Goal: Task Accomplishment & Management: Manage account settings

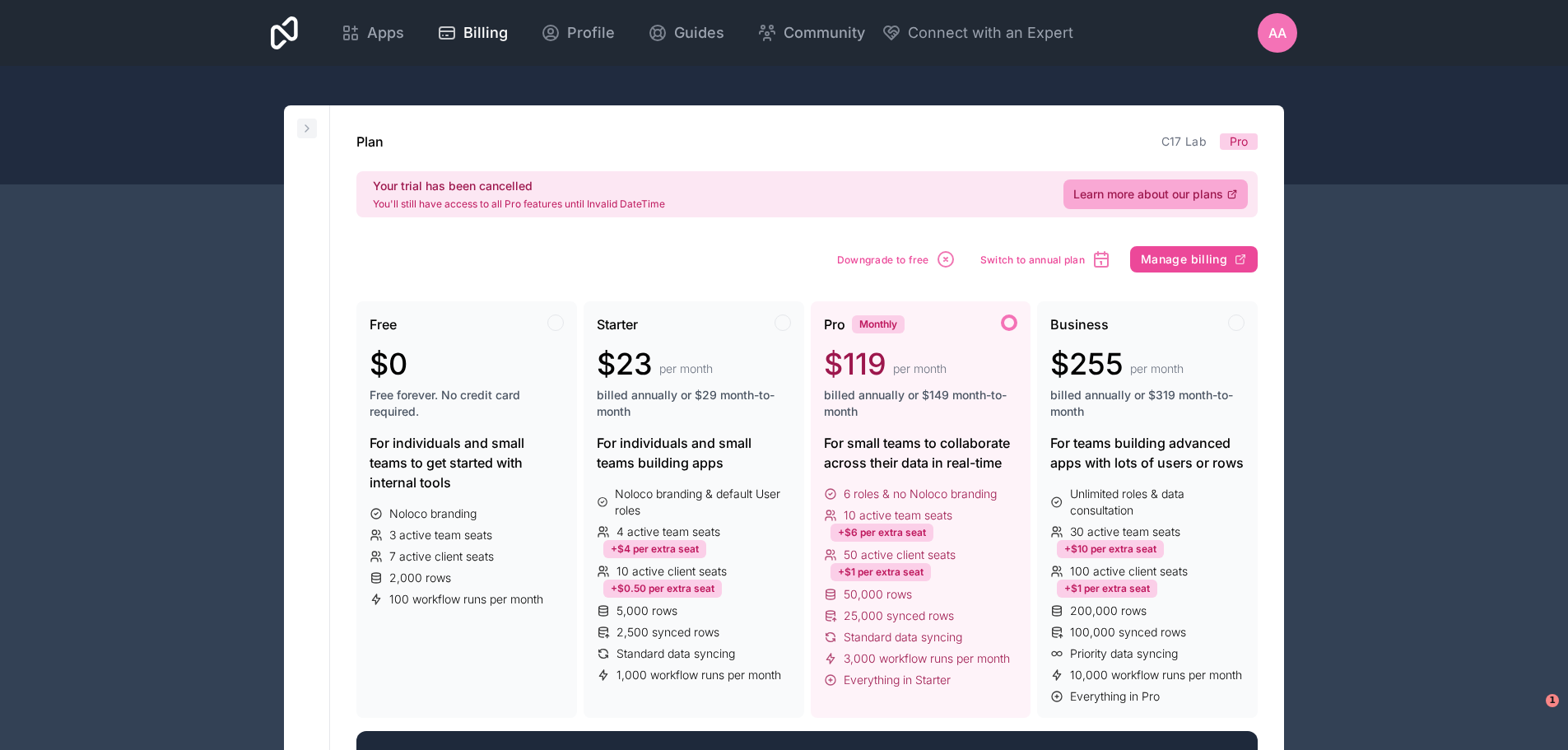
click at [310, 121] on button at bounding box center [307, 128] width 20 height 20
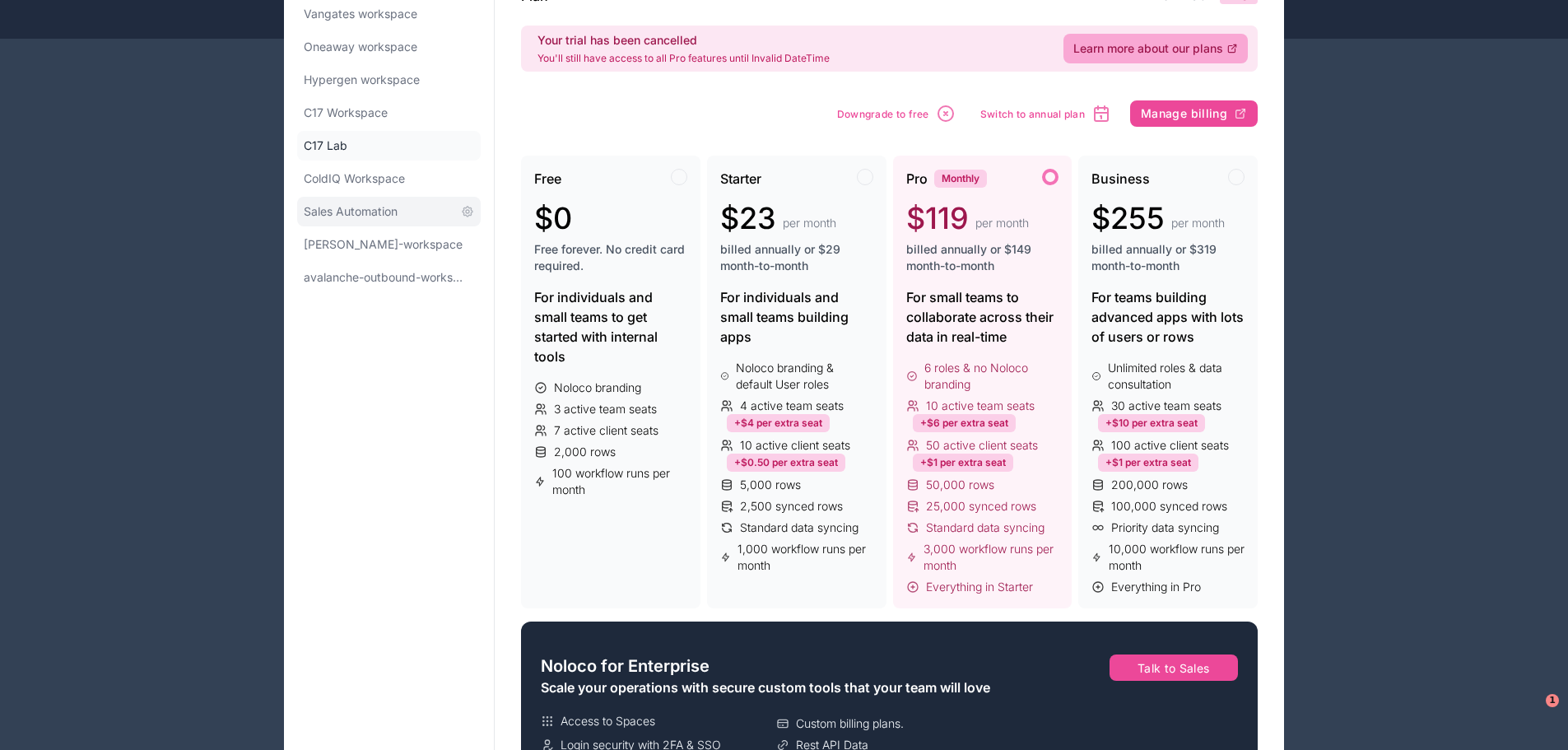
scroll to position [165, 0]
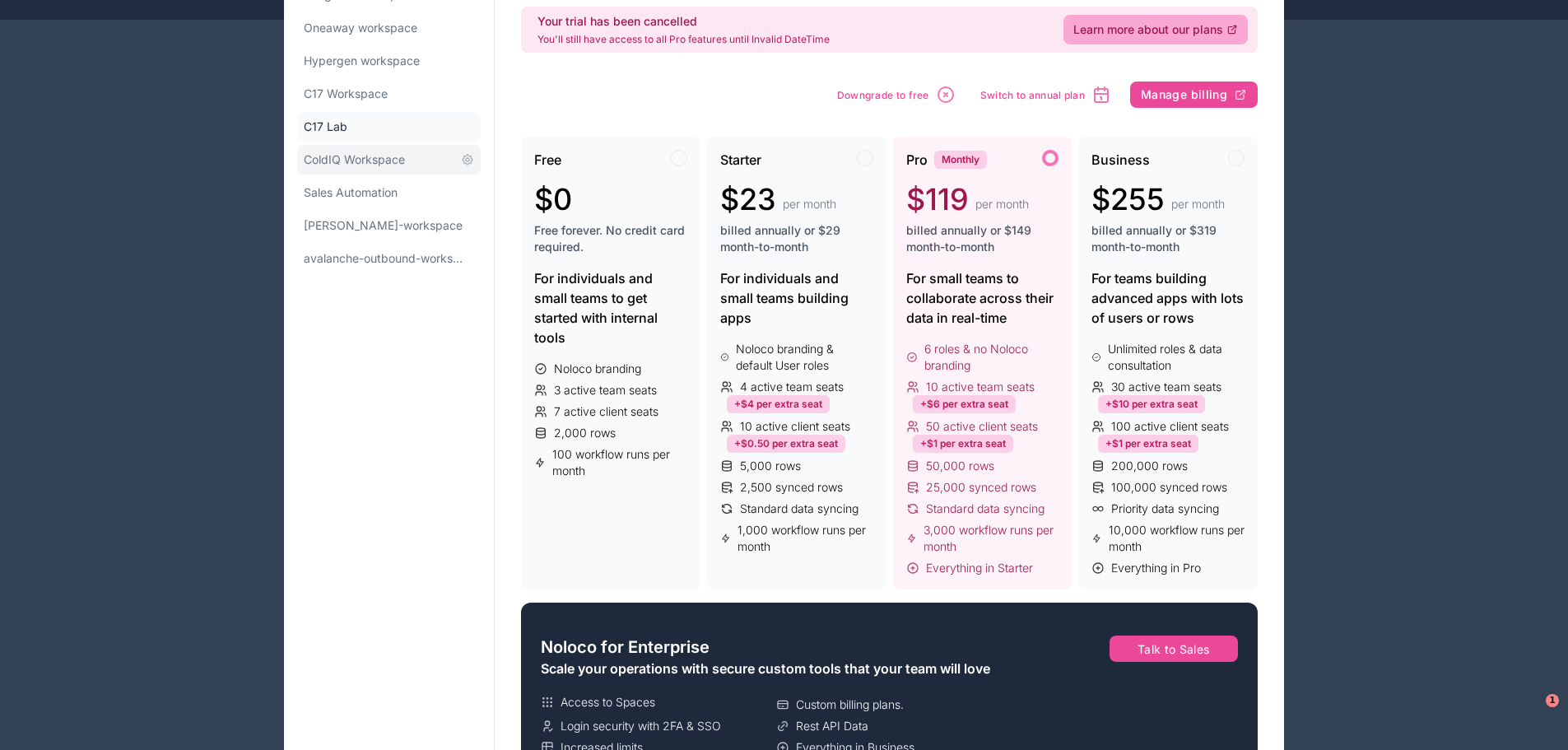
click at [370, 164] on span "ColdIQ Workspace" at bounding box center [354, 160] width 101 height 17
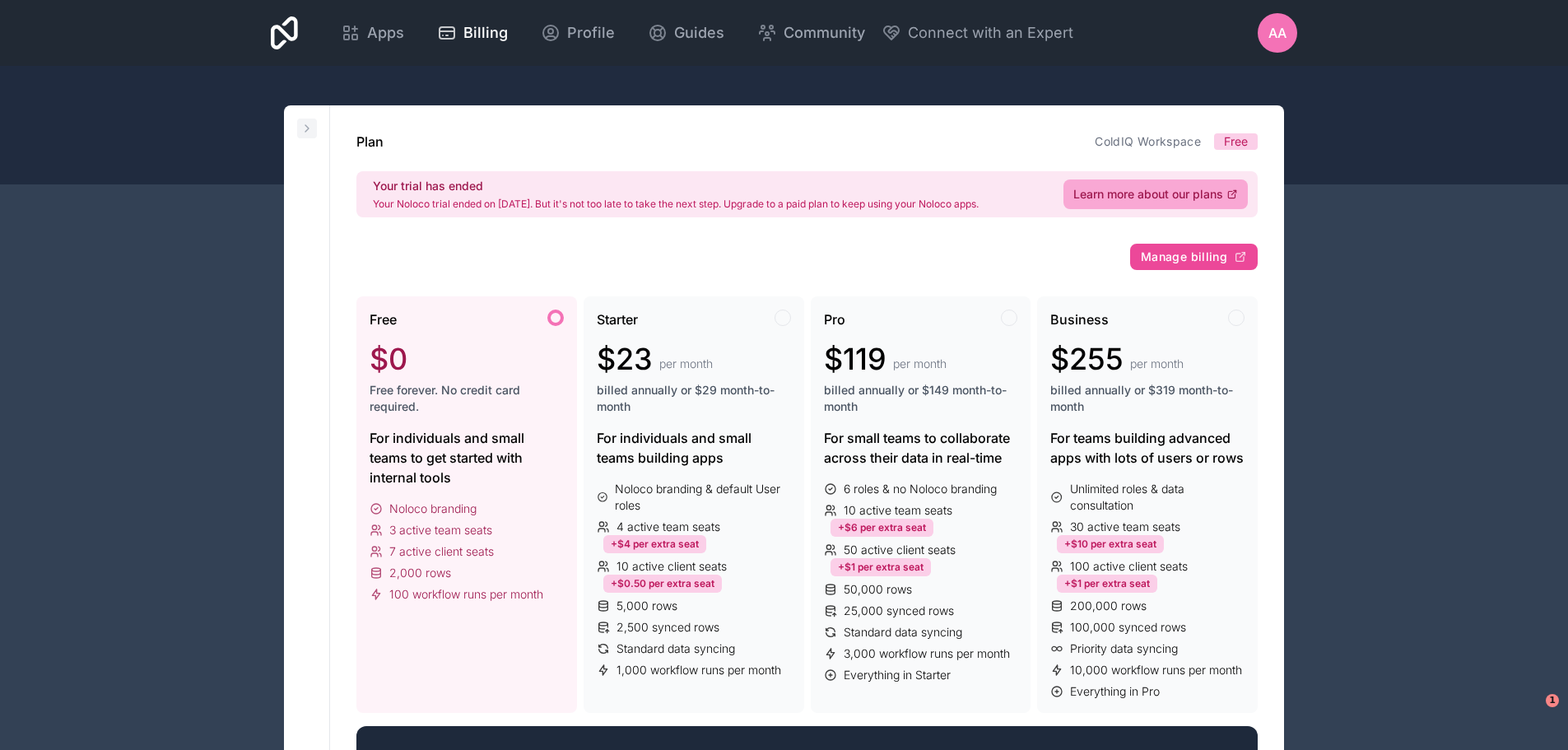
click at [310, 132] on icon at bounding box center [307, 127] width 13 height 13
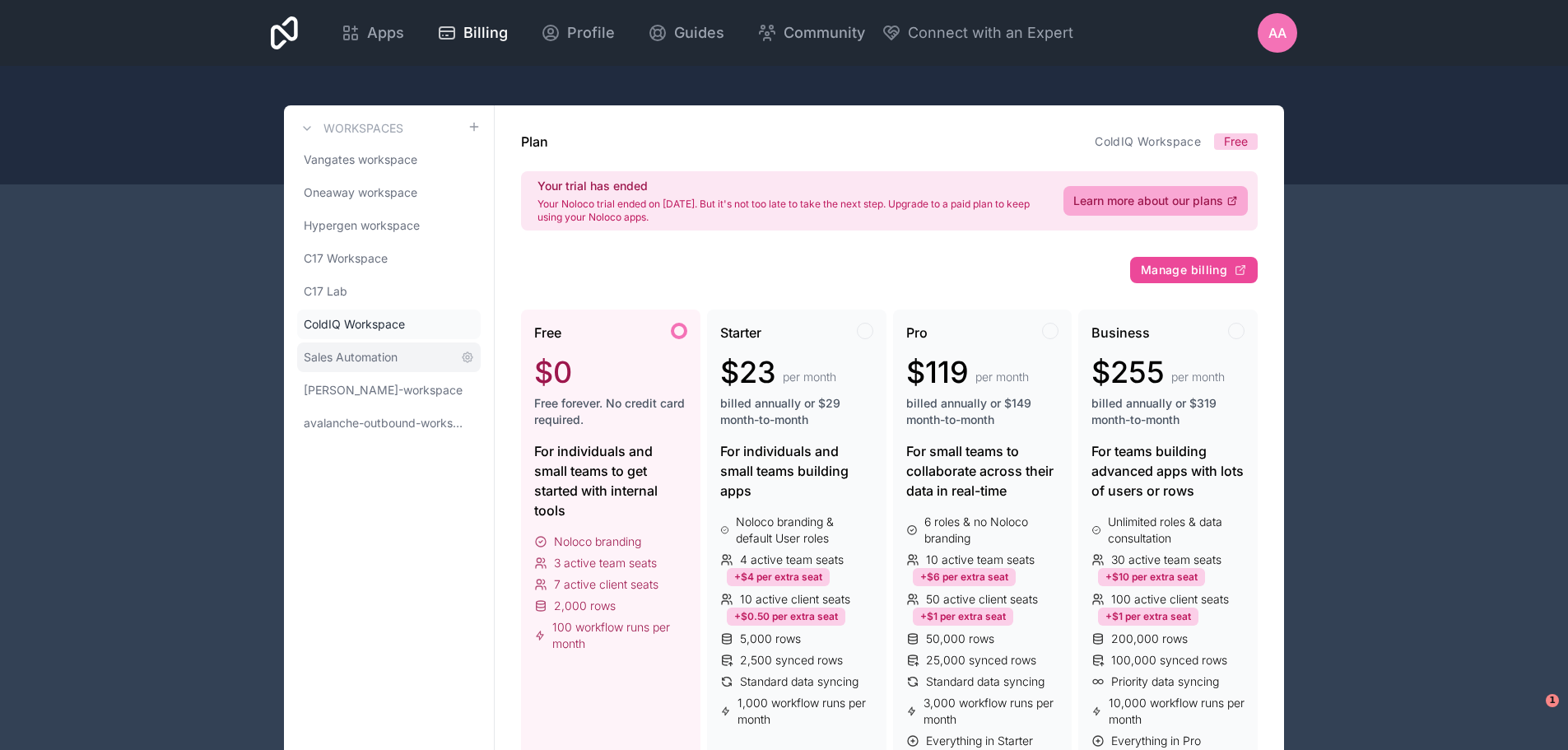
click at [352, 348] on link "Sales Automation" at bounding box center [388, 357] width 183 height 29
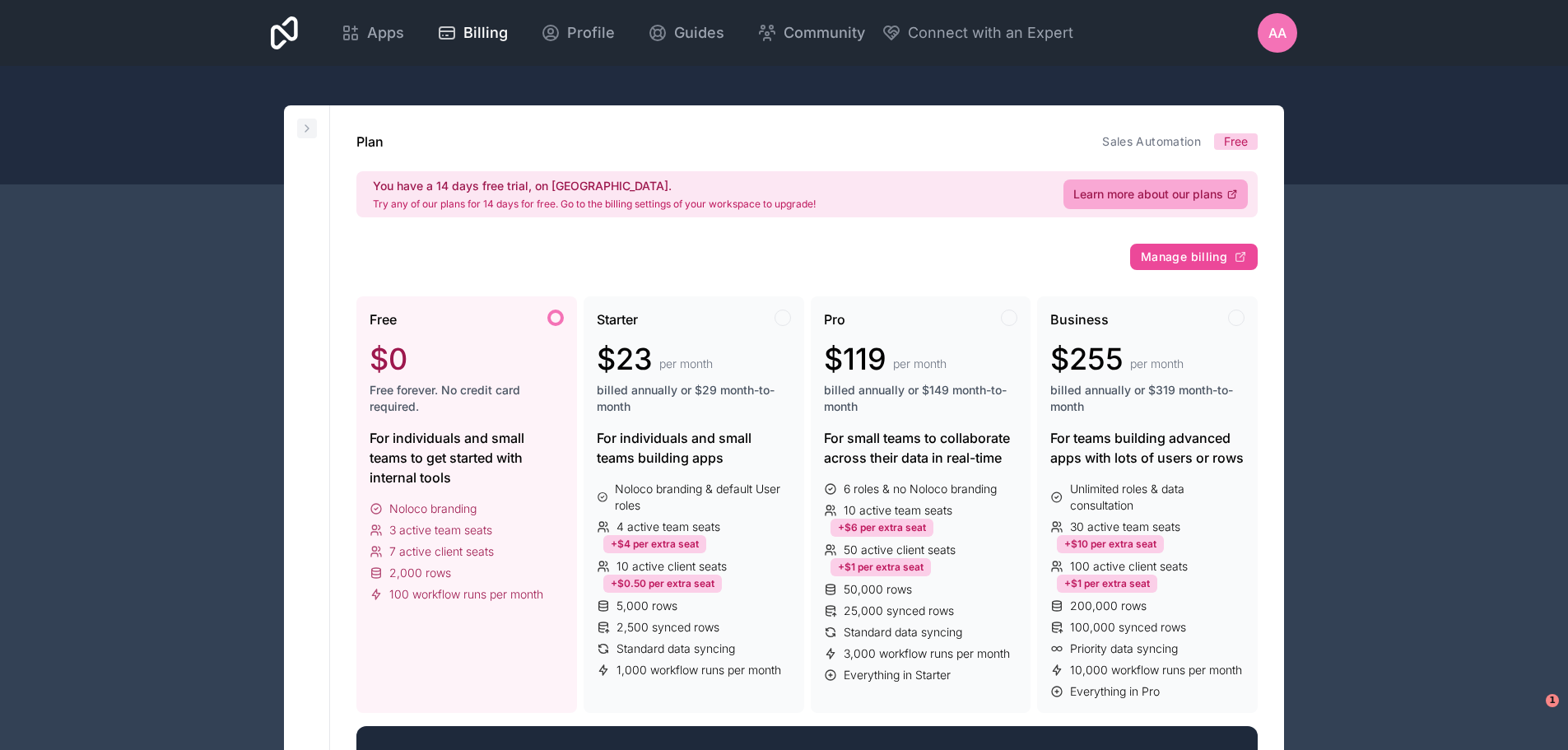
click at [303, 127] on icon at bounding box center [307, 127] width 13 height 13
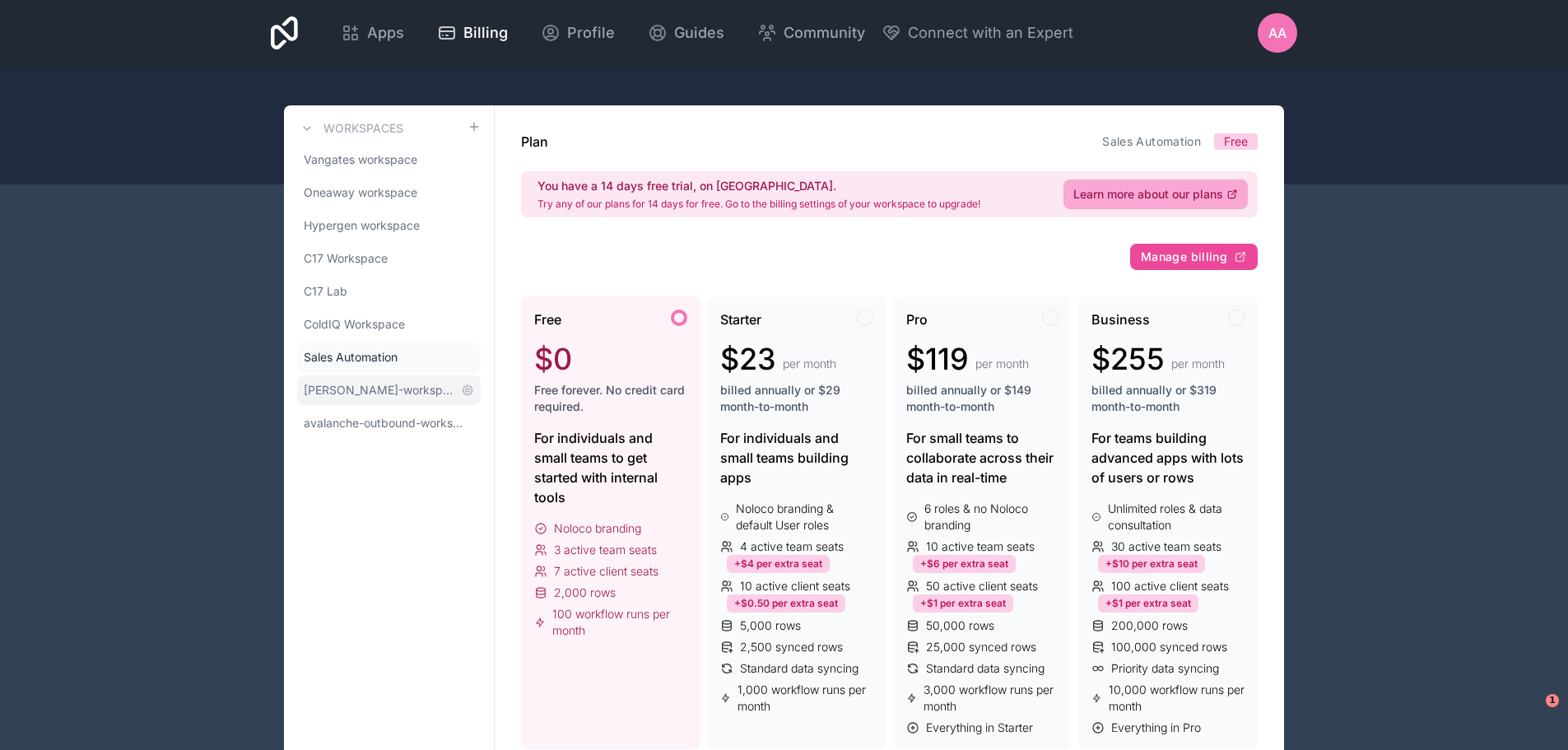
click at [370, 388] on span "[PERSON_NAME]-workspace" at bounding box center [379, 390] width 151 height 17
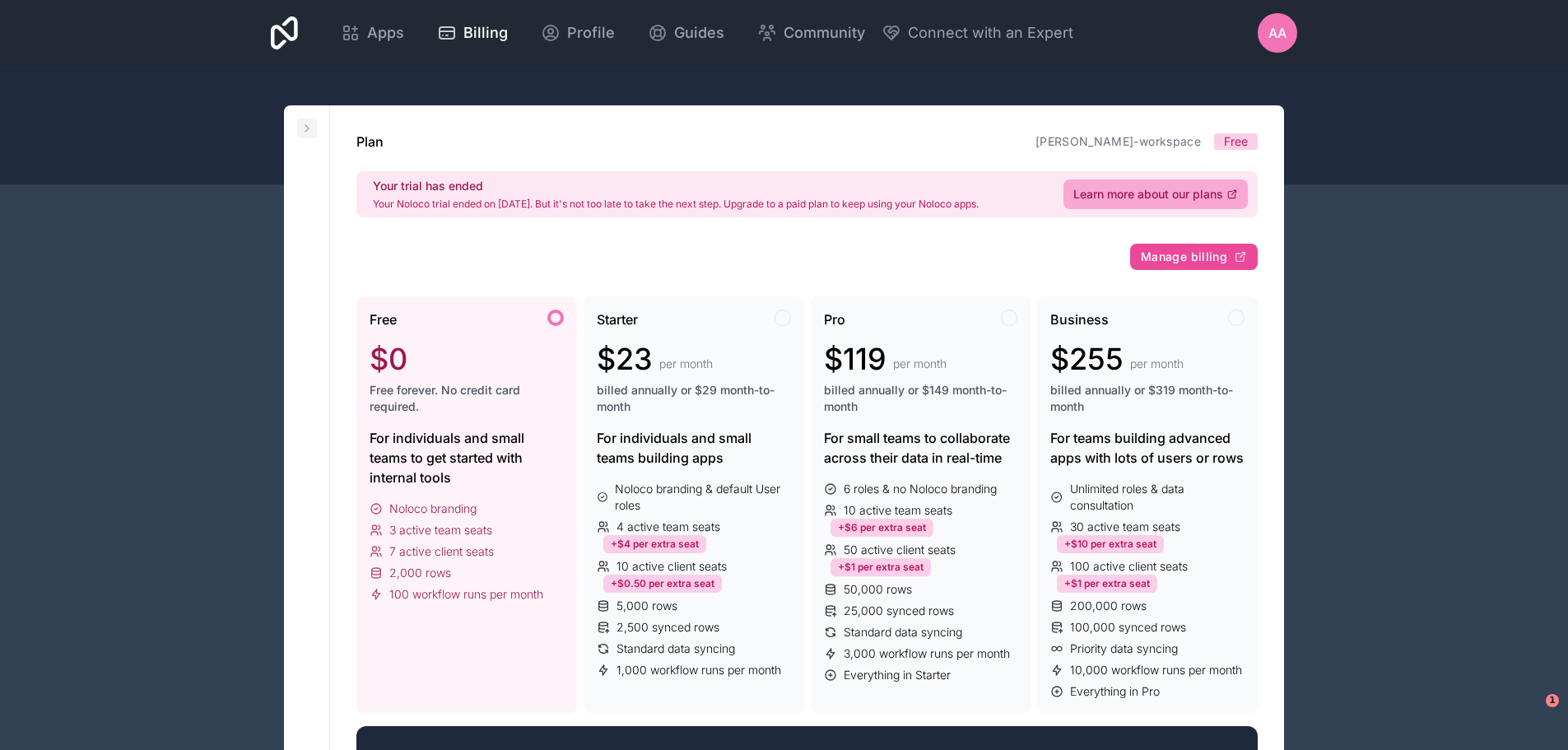
click at [308, 131] on icon at bounding box center [307, 127] width 13 height 13
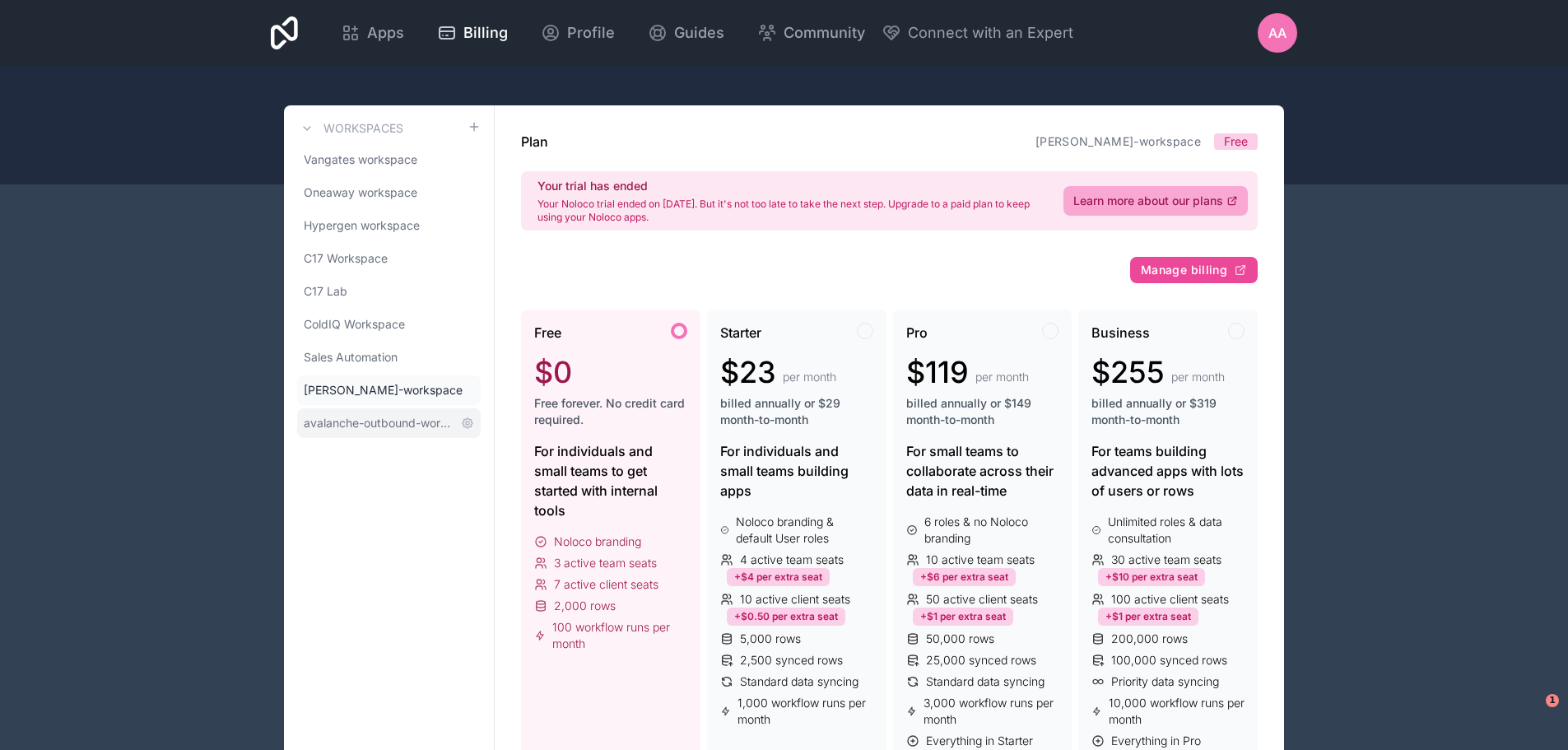
click at [375, 419] on span "avalanche-outbound-workspace" at bounding box center [379, 423] width 151 height 17
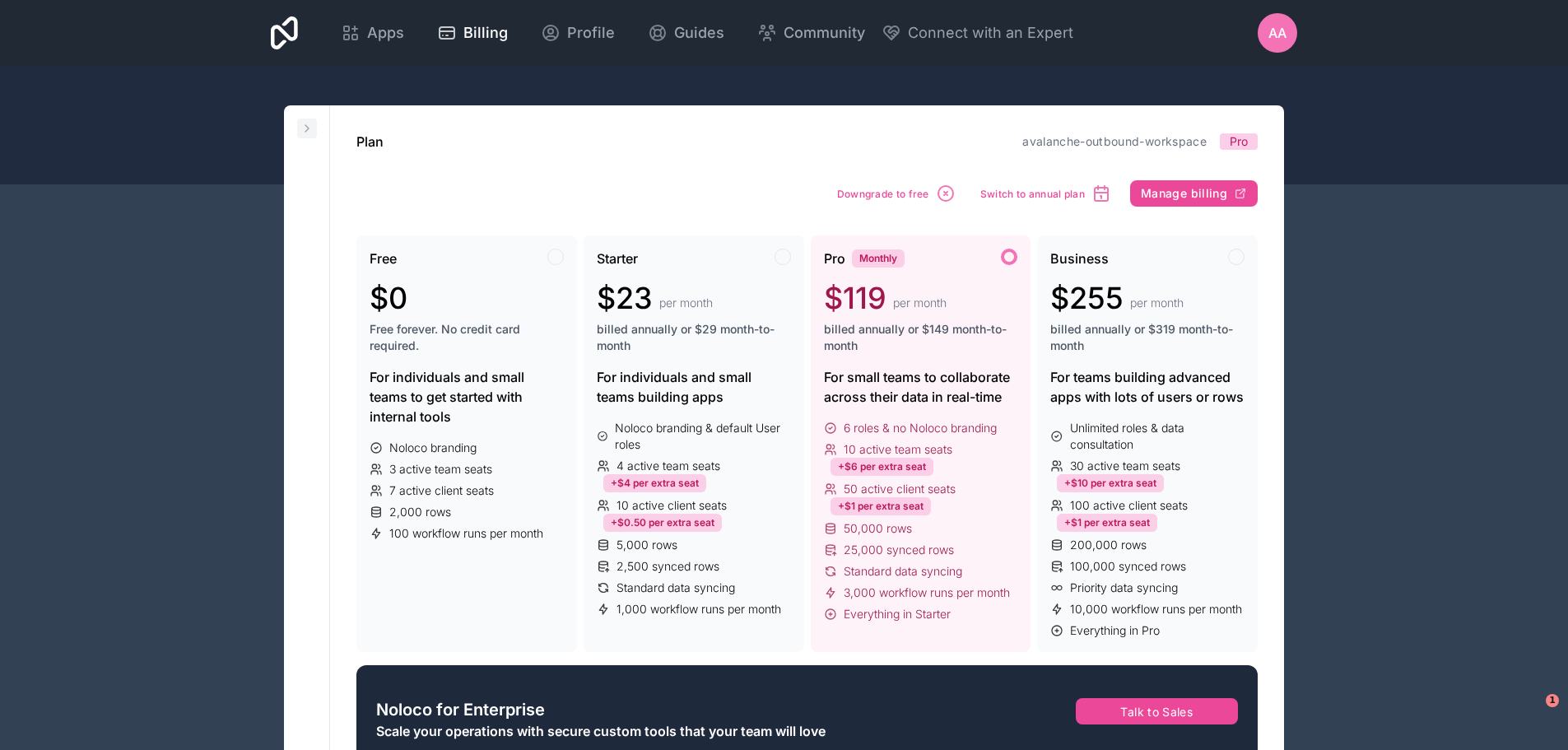
click at [301, 124] on icon at bounding box center [307, 127] width 13 height 13
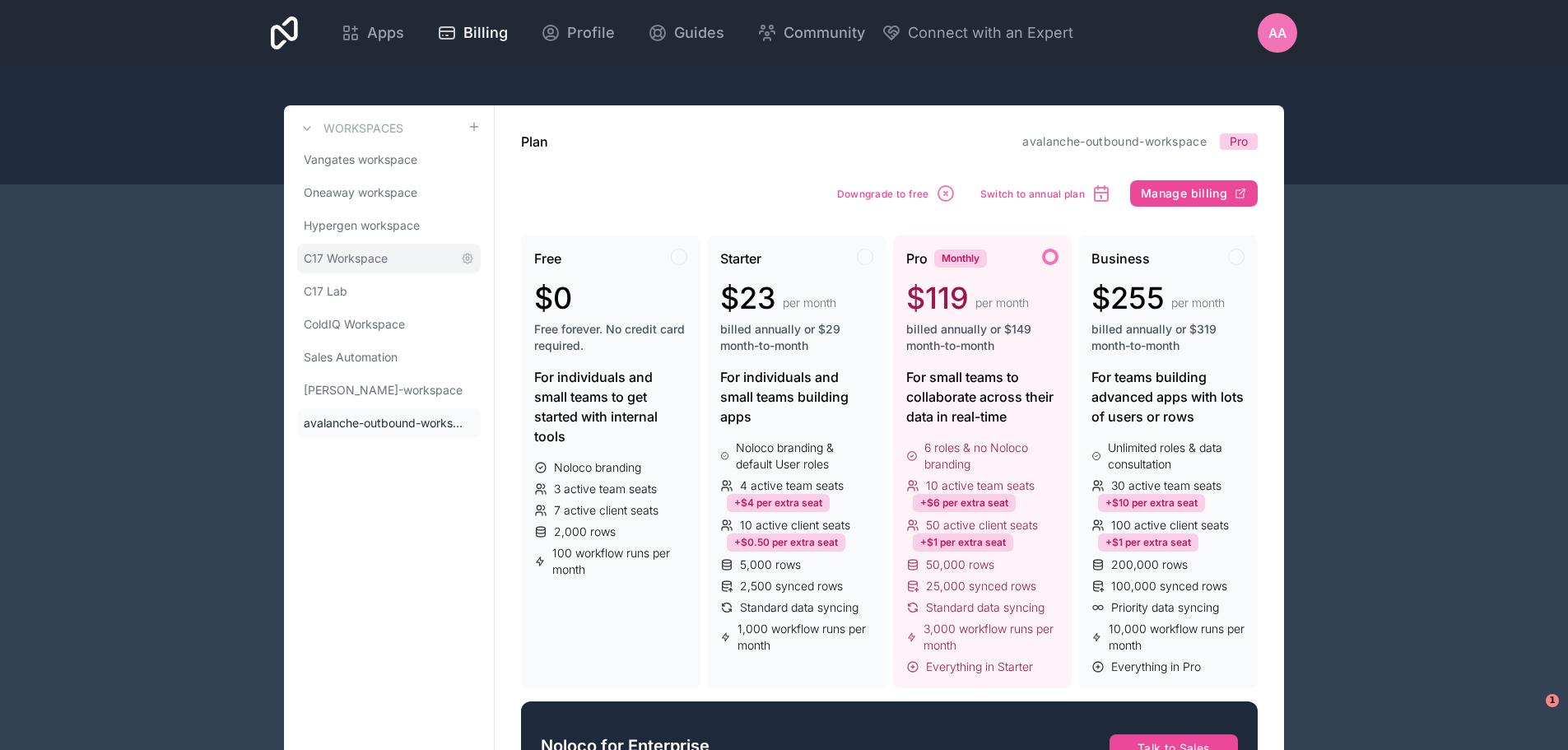
click at [369, 255] on span "C17 Workspace" at bounding box center [346, 258] width 84 height 17
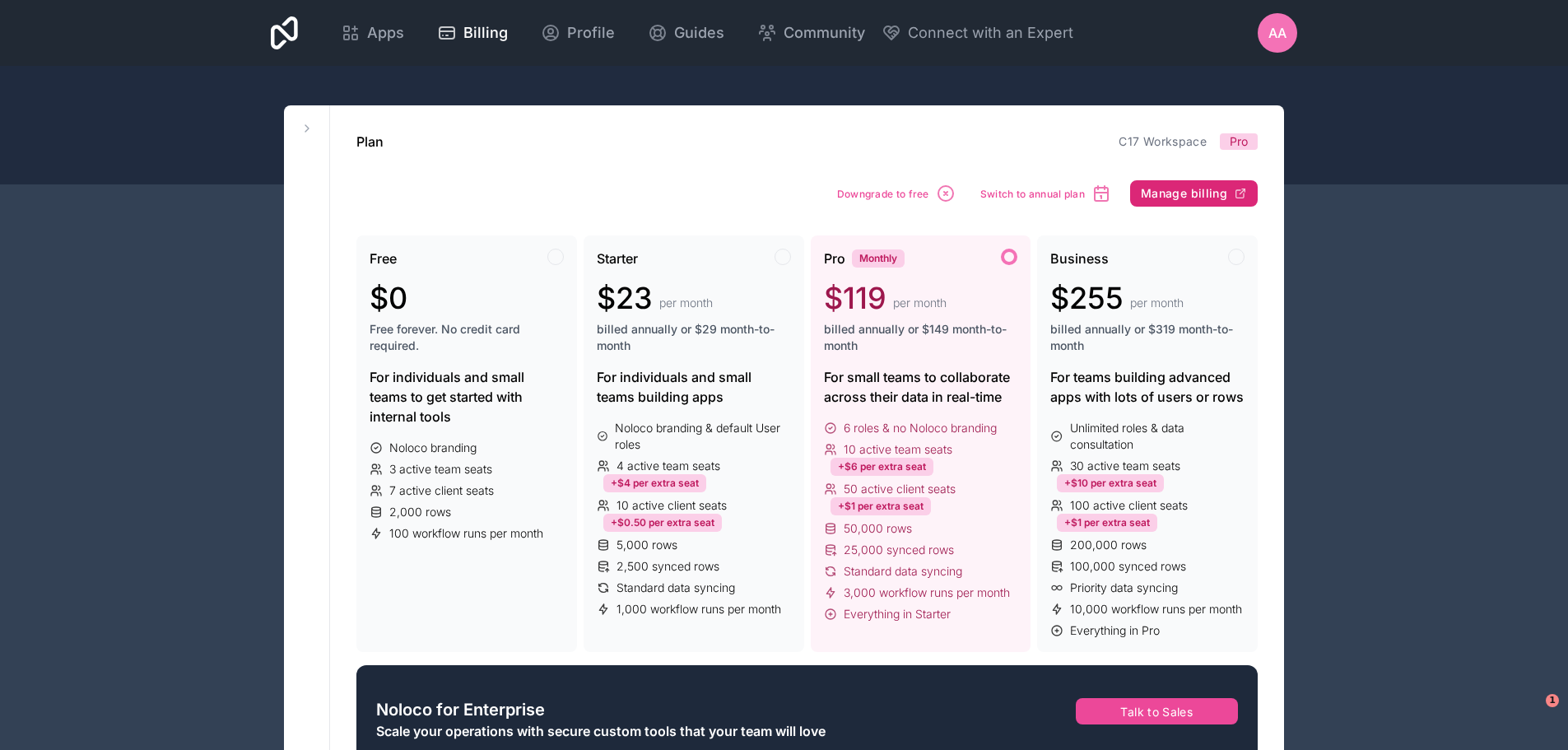
click at [1189, 189] on span "Manage billing" at bounding box center [1184, 193] width 86 height 15
